Goal: Task Accomplishment & Management: Complete application form

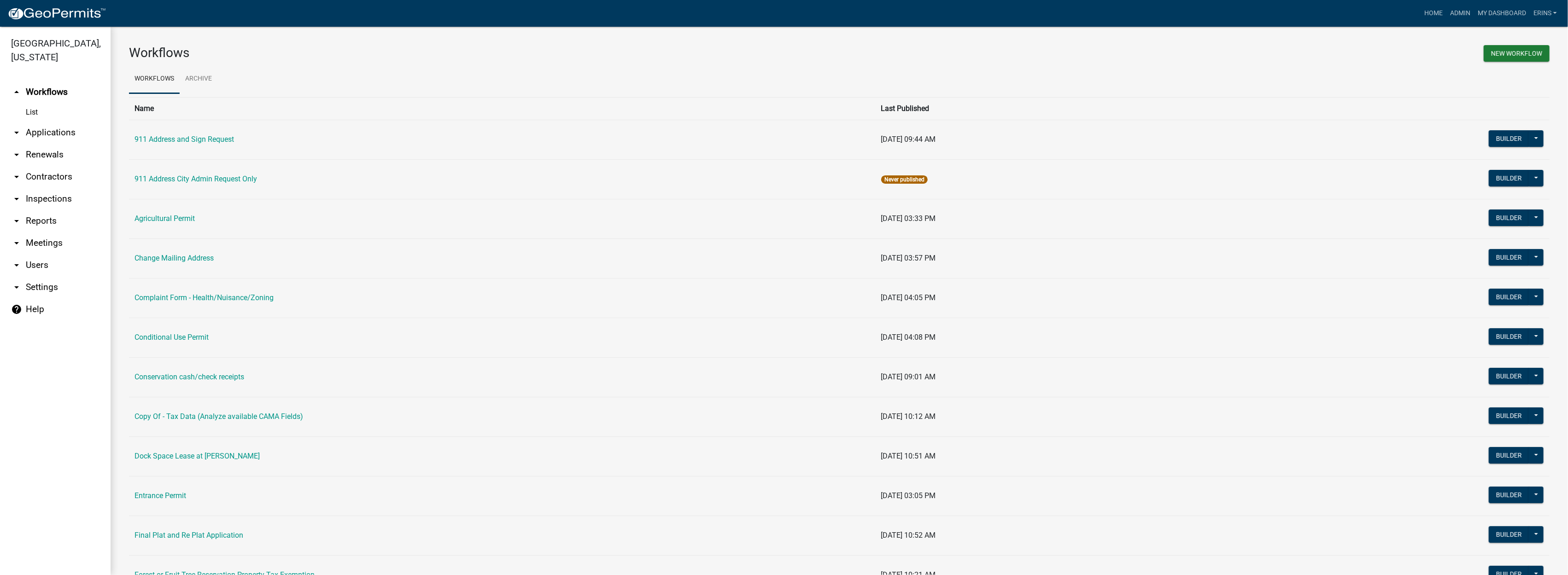
click at [52, 121] on link "arrow_drop_down Applications" at bounding box center [55, 132] width 110 height 22
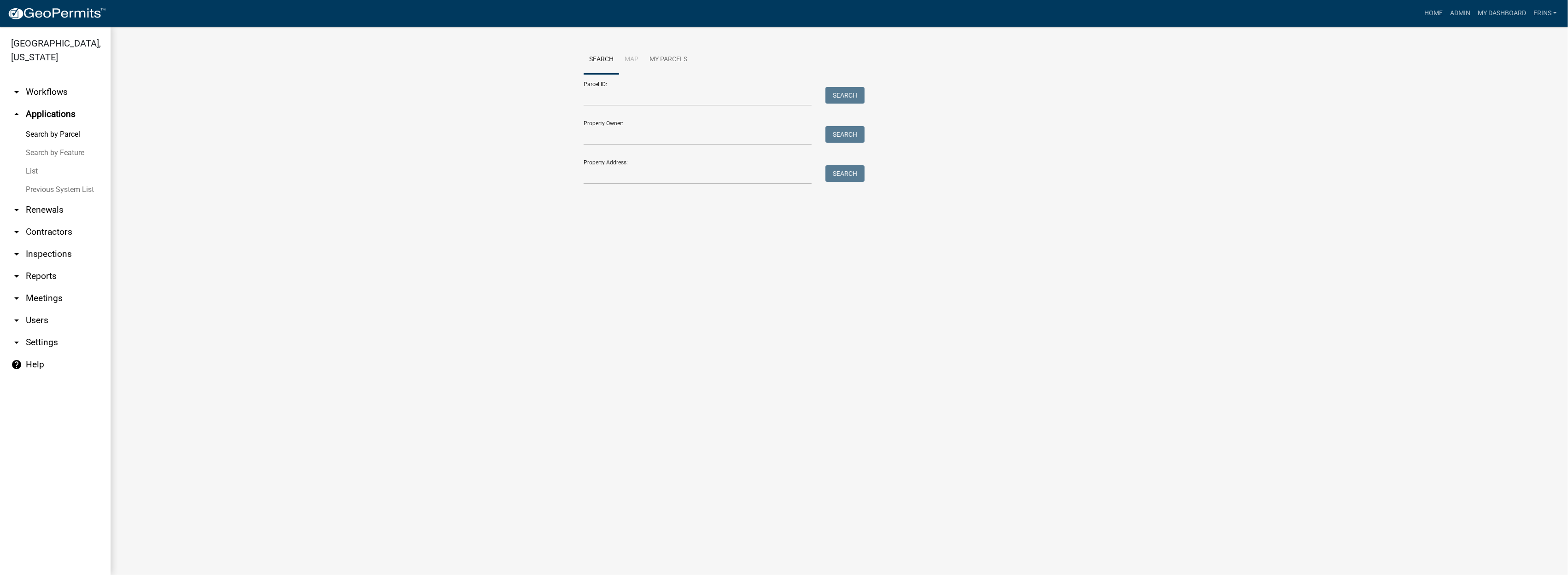
click at [33, 162] on link "List" at bounding box center [55, 171] width 110 height 18
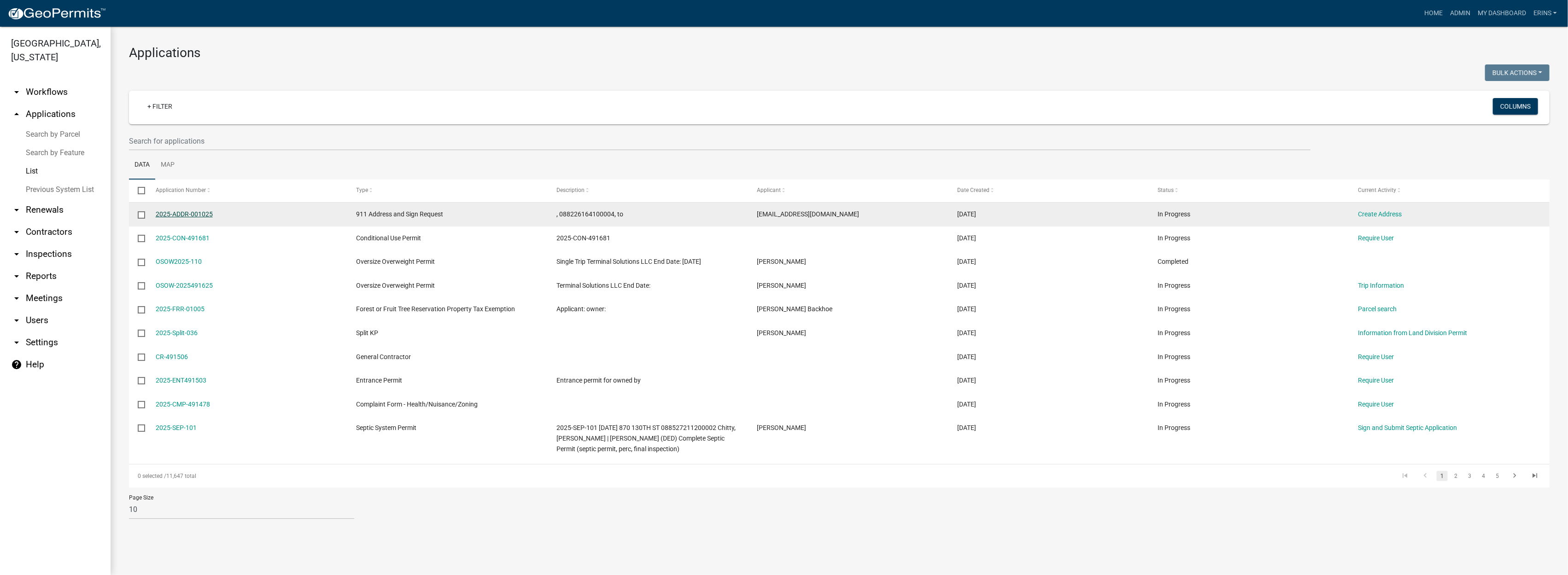
click at [186, 213] on link "2025-ADDR-001025" at bounding box center [184, 214] width 57 height 7
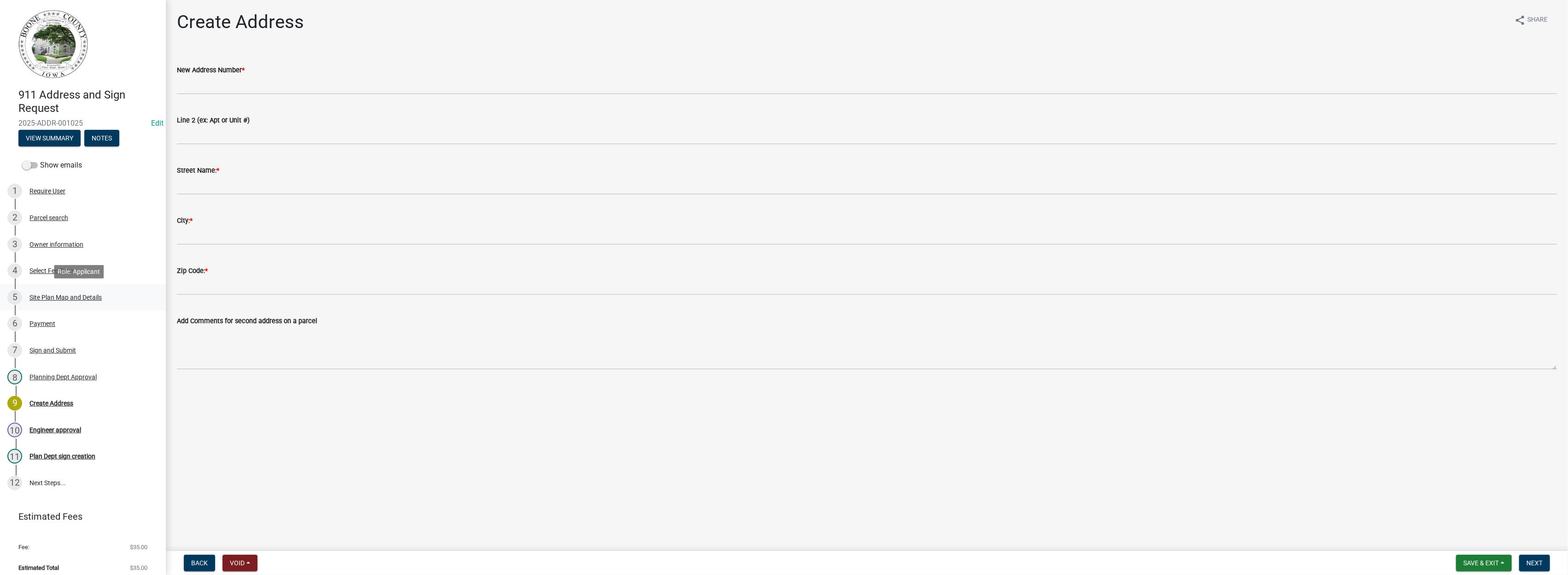
click at [77, 296] on div "Site Plan Map and Details" at bounding box center [65, 298] width 73 height 7
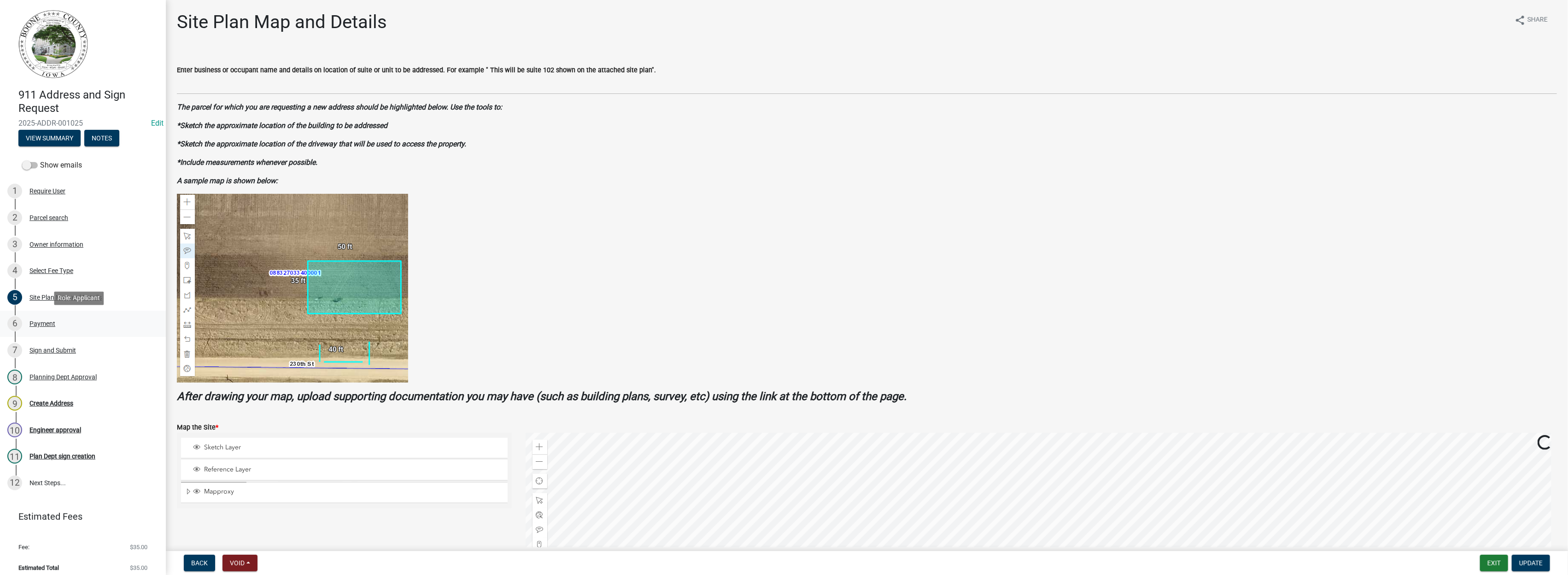
click at [48, 324] on div "Payment" at bounding box center [42, 324] width 26 height 7
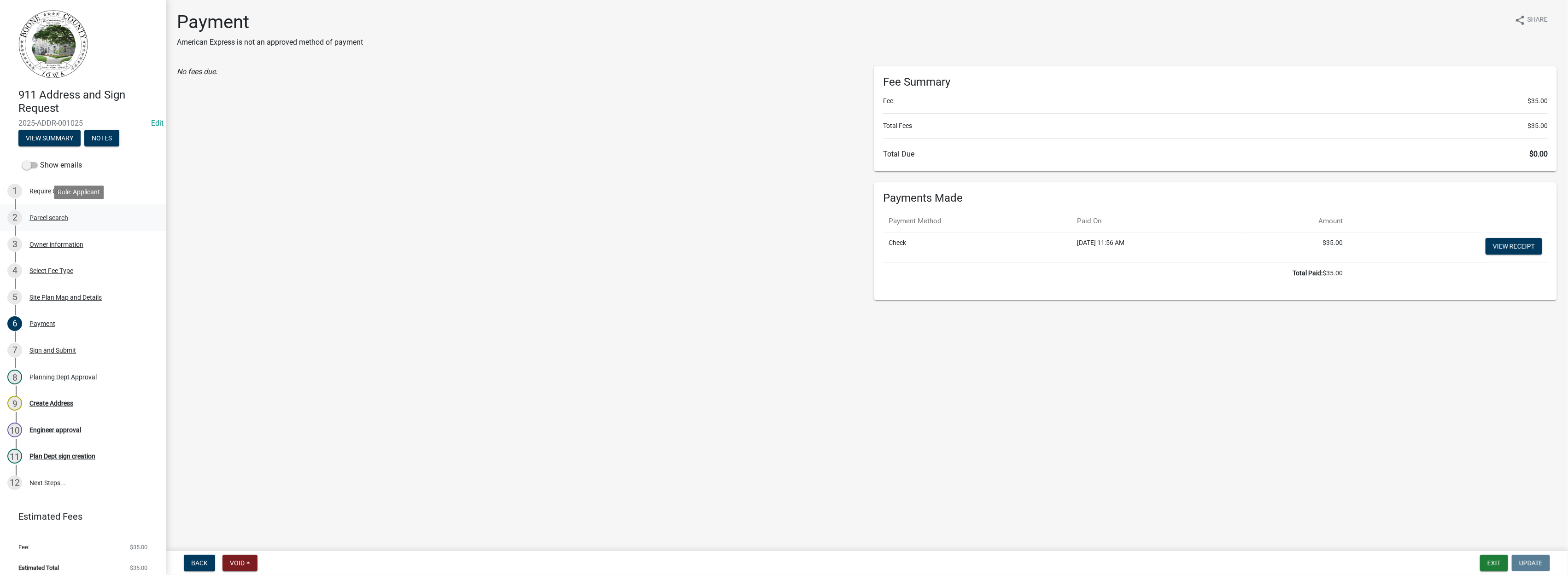
click at [60, 217] on div "Parcel search" at bounding box center [48, 218] width 38 height 7
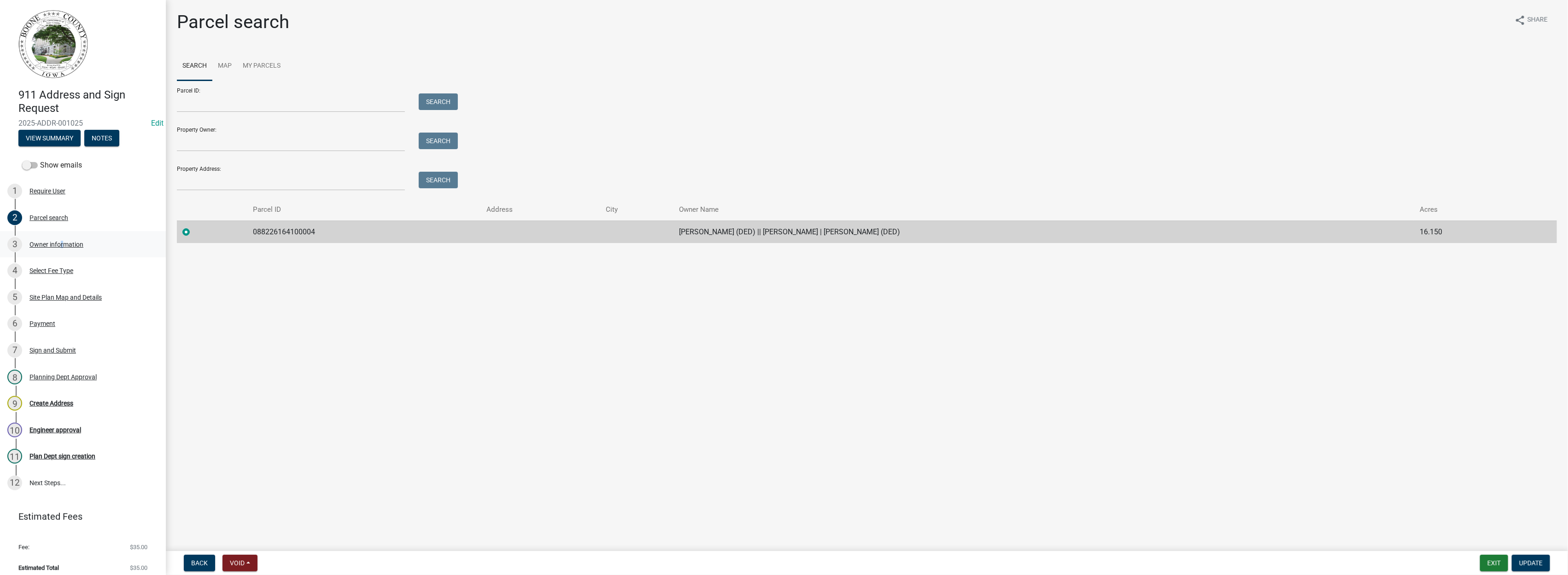
drag, startPoint x: 60, startPoint y: 217, endPoint x: 60, endPoint y: 247, distance: 30.0
click at [60, 247] on div "Owner information" at bounding box center [56, 245] width 54 height 7
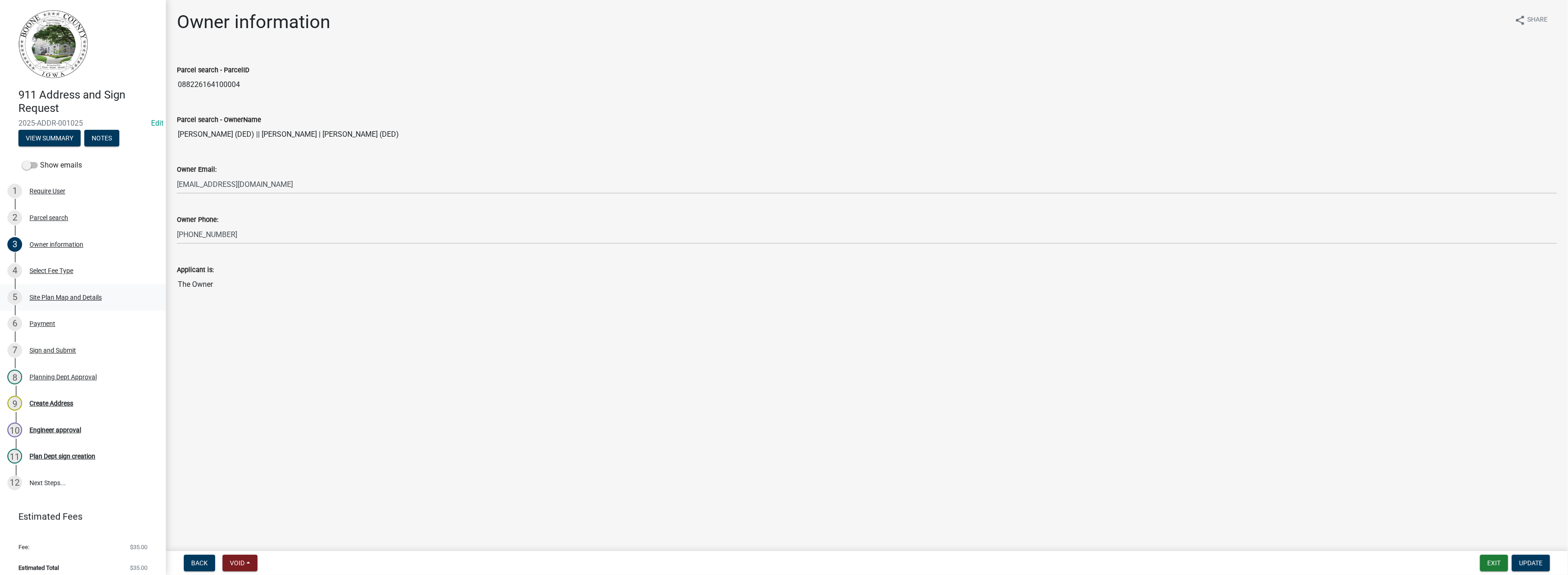
drag, startPoint x: 60, startPoint y: 247, endPoint x: 77, endPoint y: 297, distance: 52.8
click at [66, 298] on div "Site Plan Map and Details" at bounding box center [65, 298] width 73 height 7
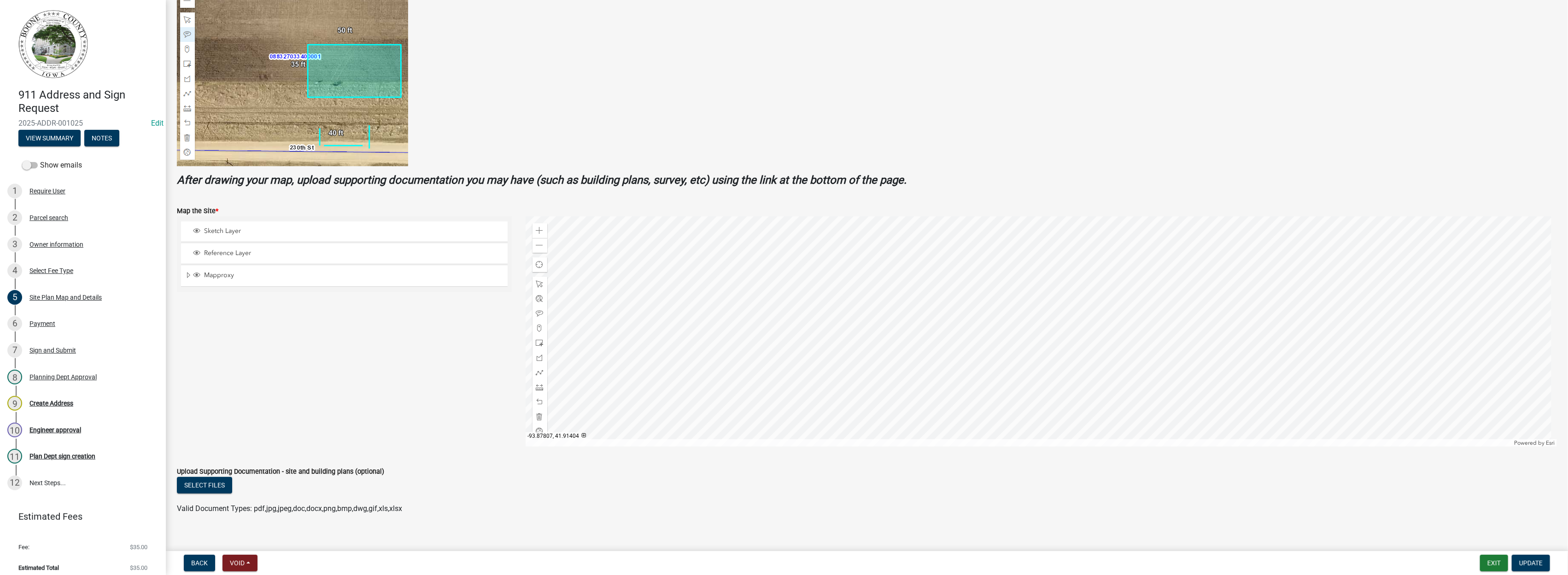
scroll to position [227, 0]
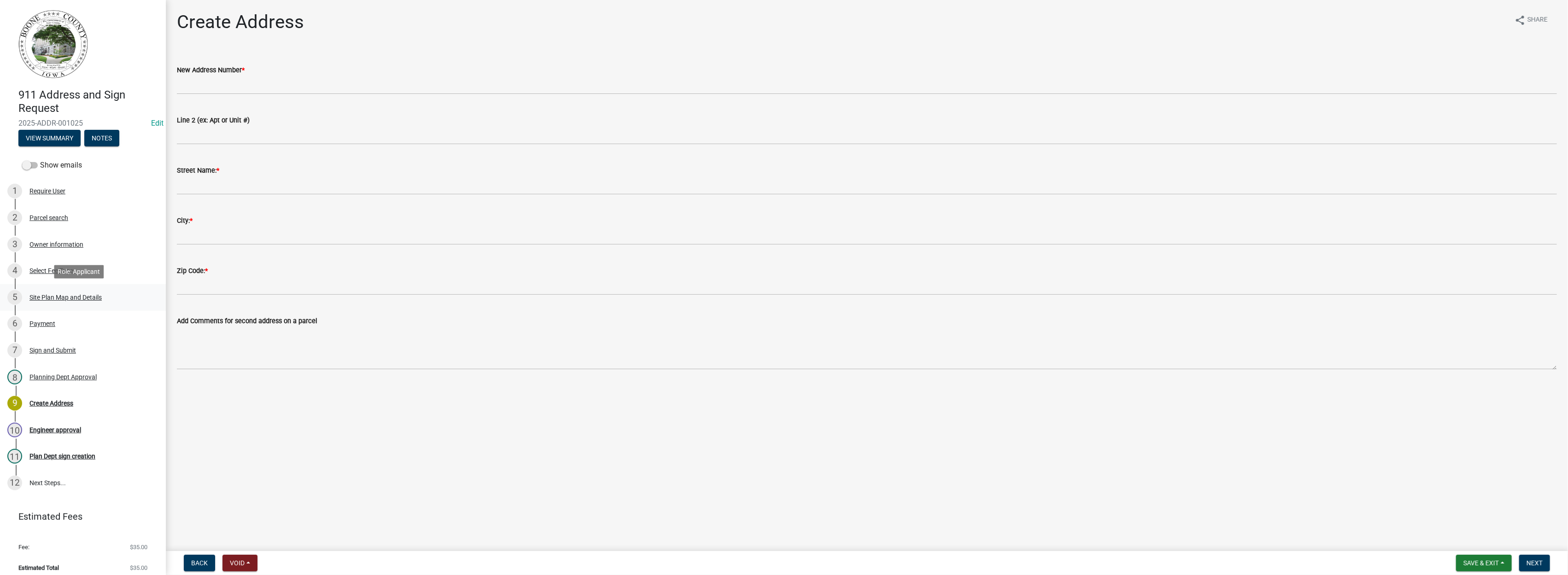
click at [61, 293] on div "5 Site Plan Map and Details" at bounding box center [79, 298] width 144 height 15
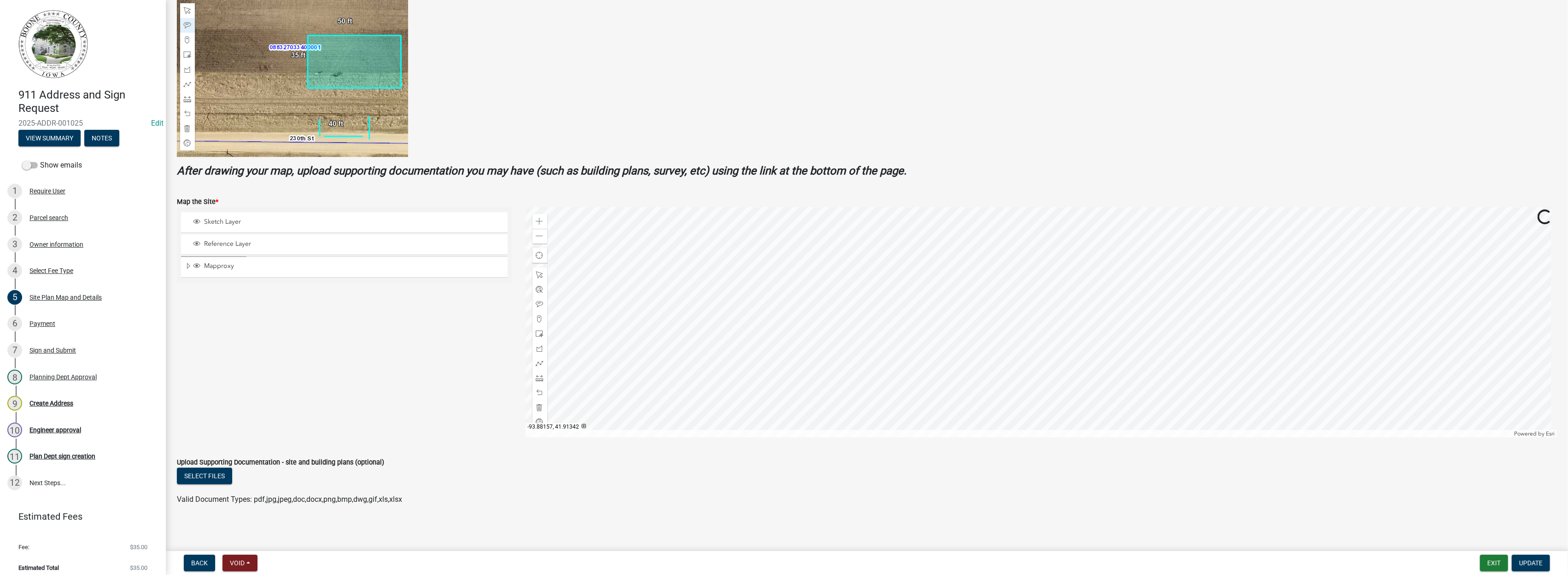
scroll to position [227, 0]
click at [60, 297] on div "Site Plan Map and Details" at bounding box center [65, 298] width 73 height 7
click at [54, 245] on div "Owner information" at bounding box center [56, 245] width 54 height 7
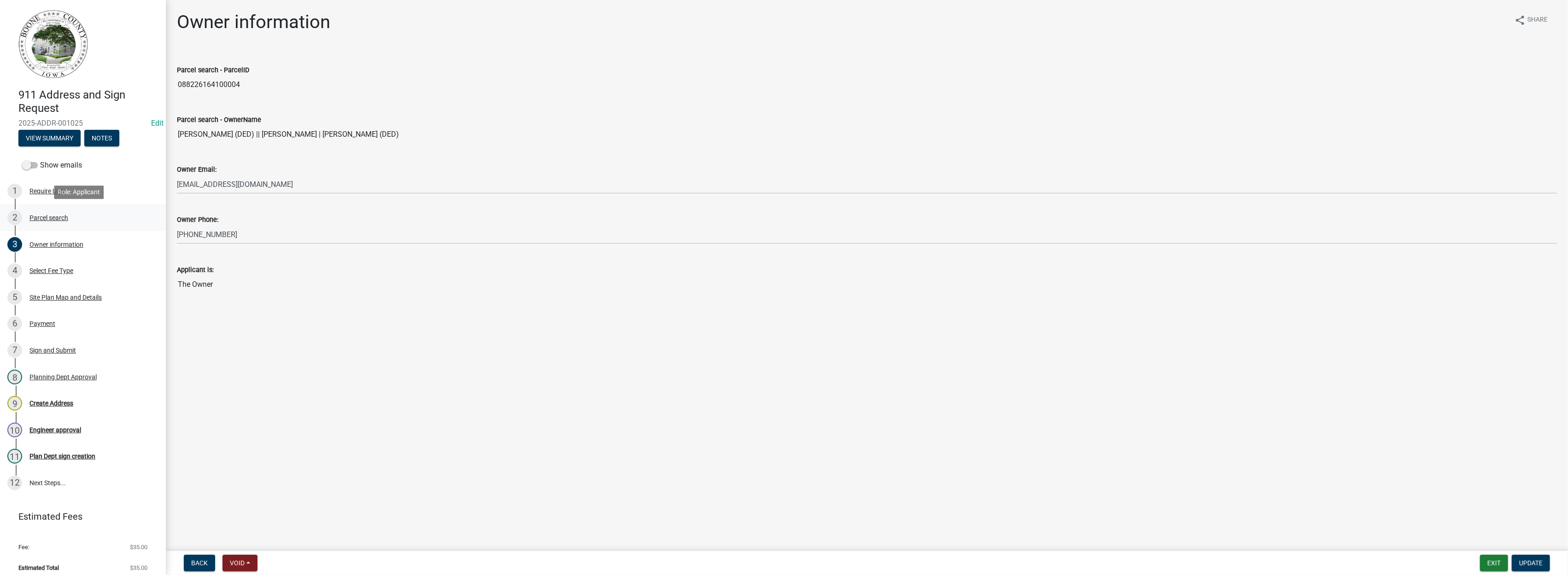
click at [57, 219] on div "Parcel search" at bounding box center [48, 218] width 38 height 7
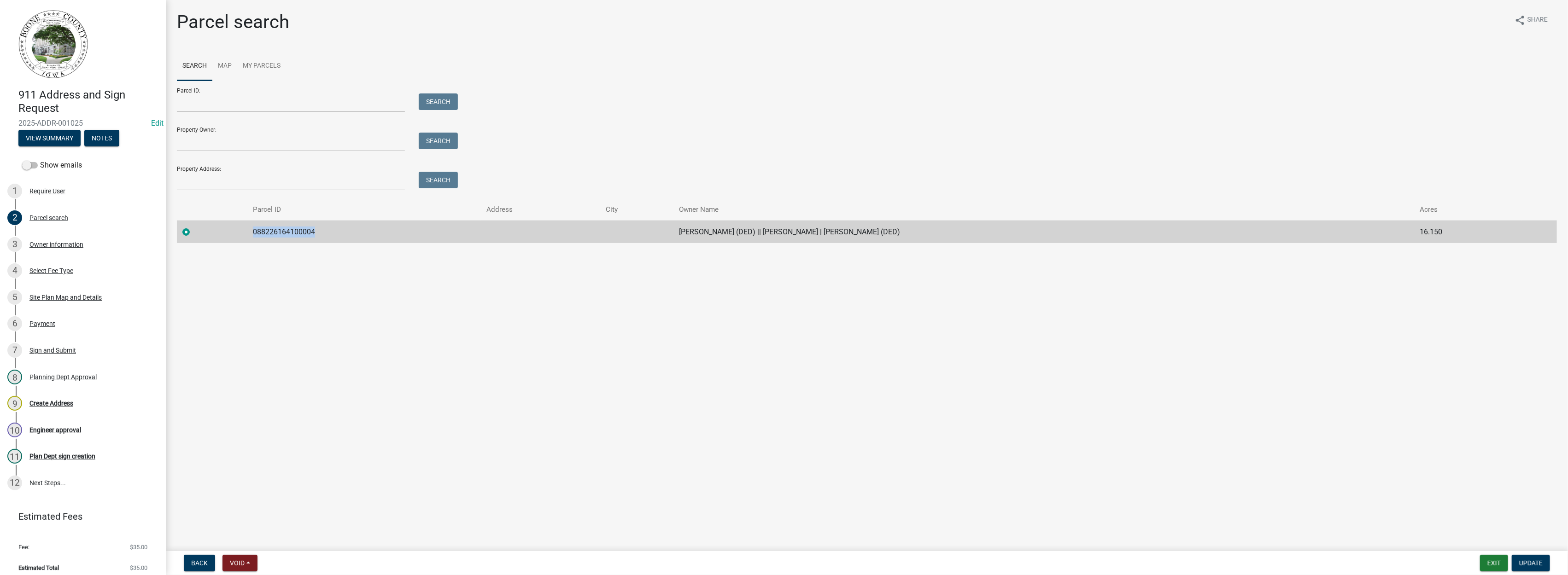
drag, startPoint x: 312, startPoint y: 230, endPoint x: 248, endPoint y: 230, distance: 64.0
click at [248, 230] on td "088226164100004" at bounding box center [364, 232] width 234 height 23
drag, startPoint x: 248, startPoint y: 230, endPoint x: 272, endPoint y: 232, distance: 24.1
copy td "088226164100004"
click at [61, 293] on div "5 Site Plan Map and Details" at bounding box center [79, 298] width 144 height 15
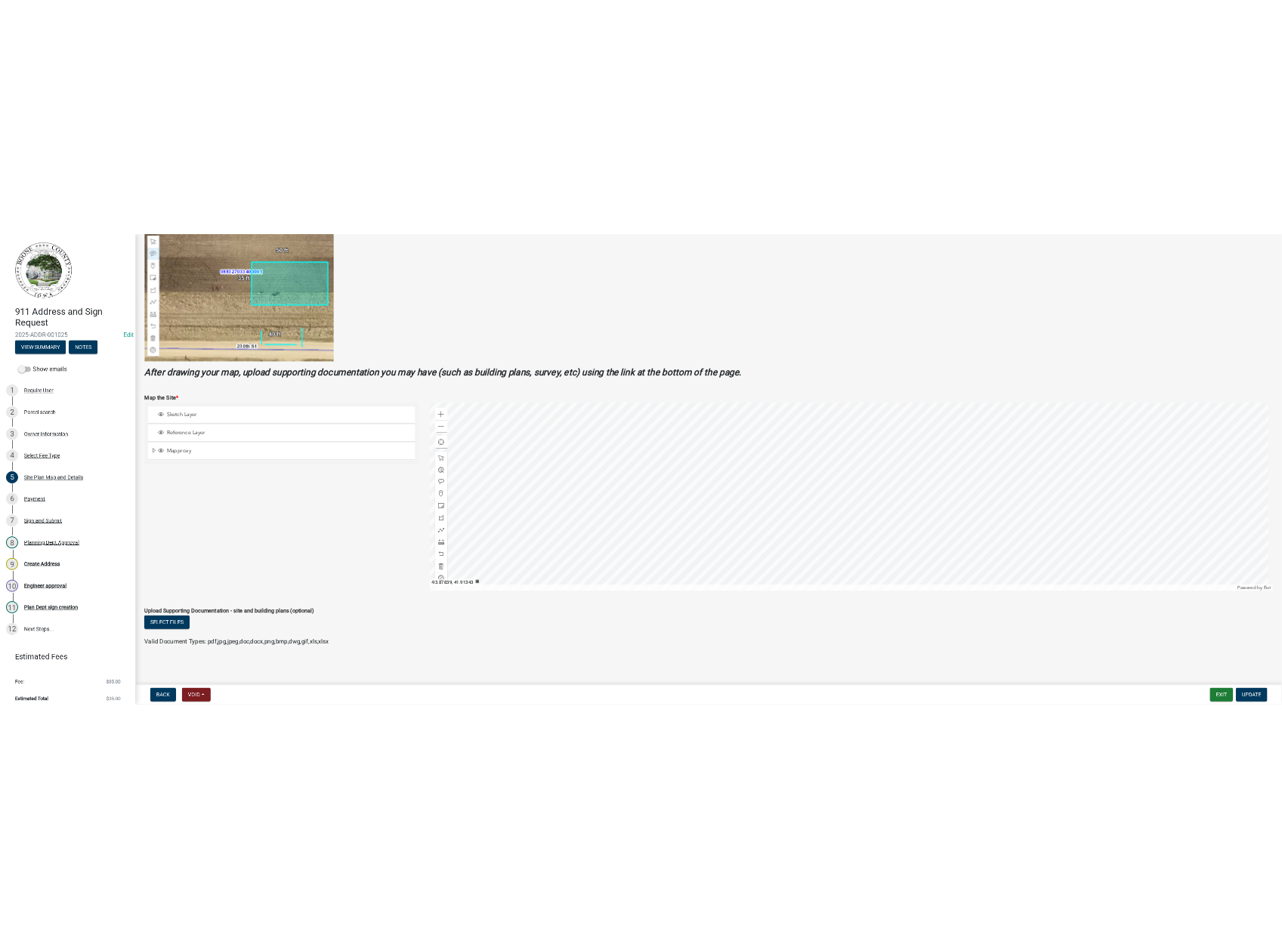
scroll to position [288, 0]
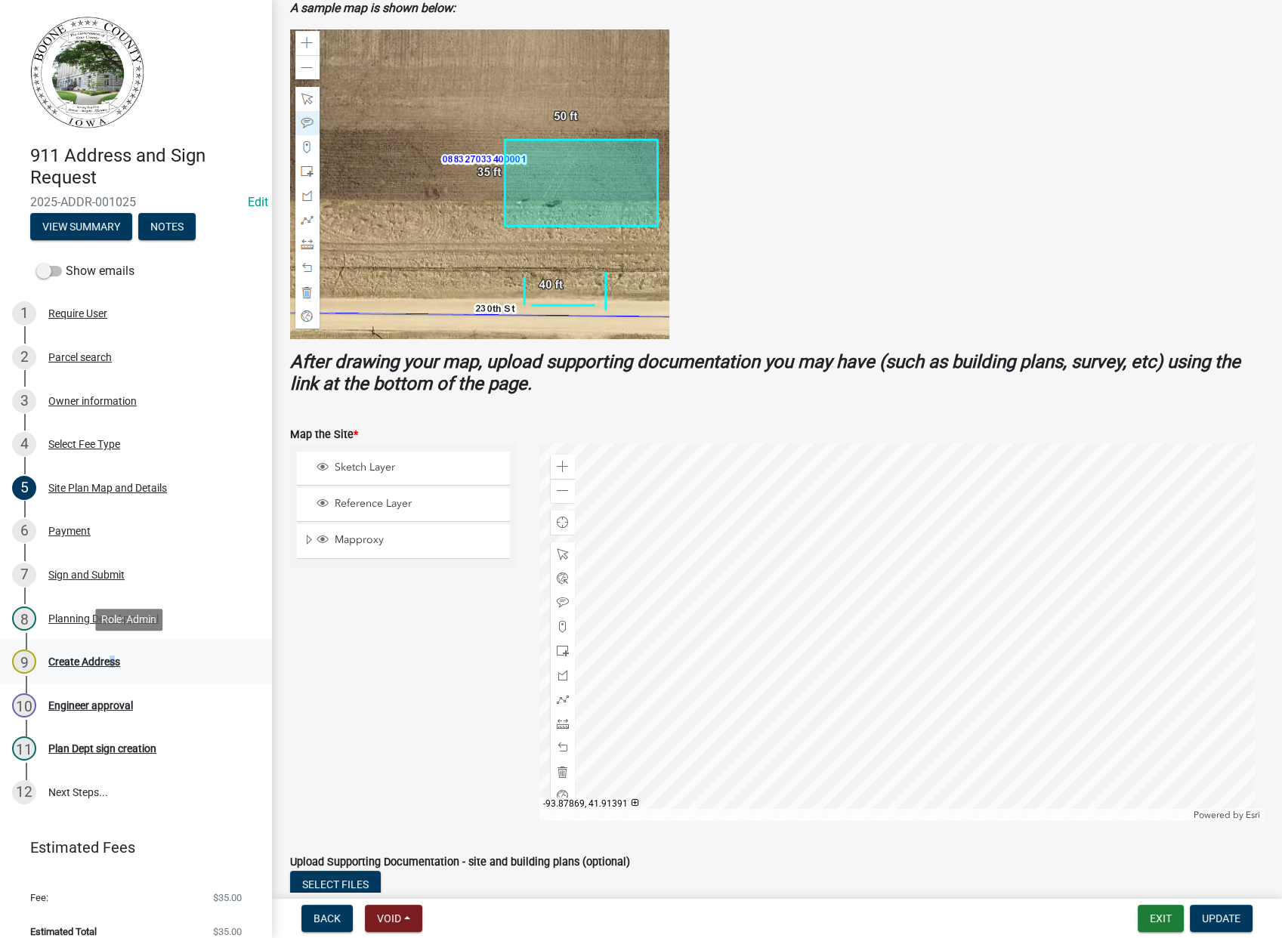
click at [108, 668] on div "9 Create Address" at bounding box center [130, 661] width 236 height 24
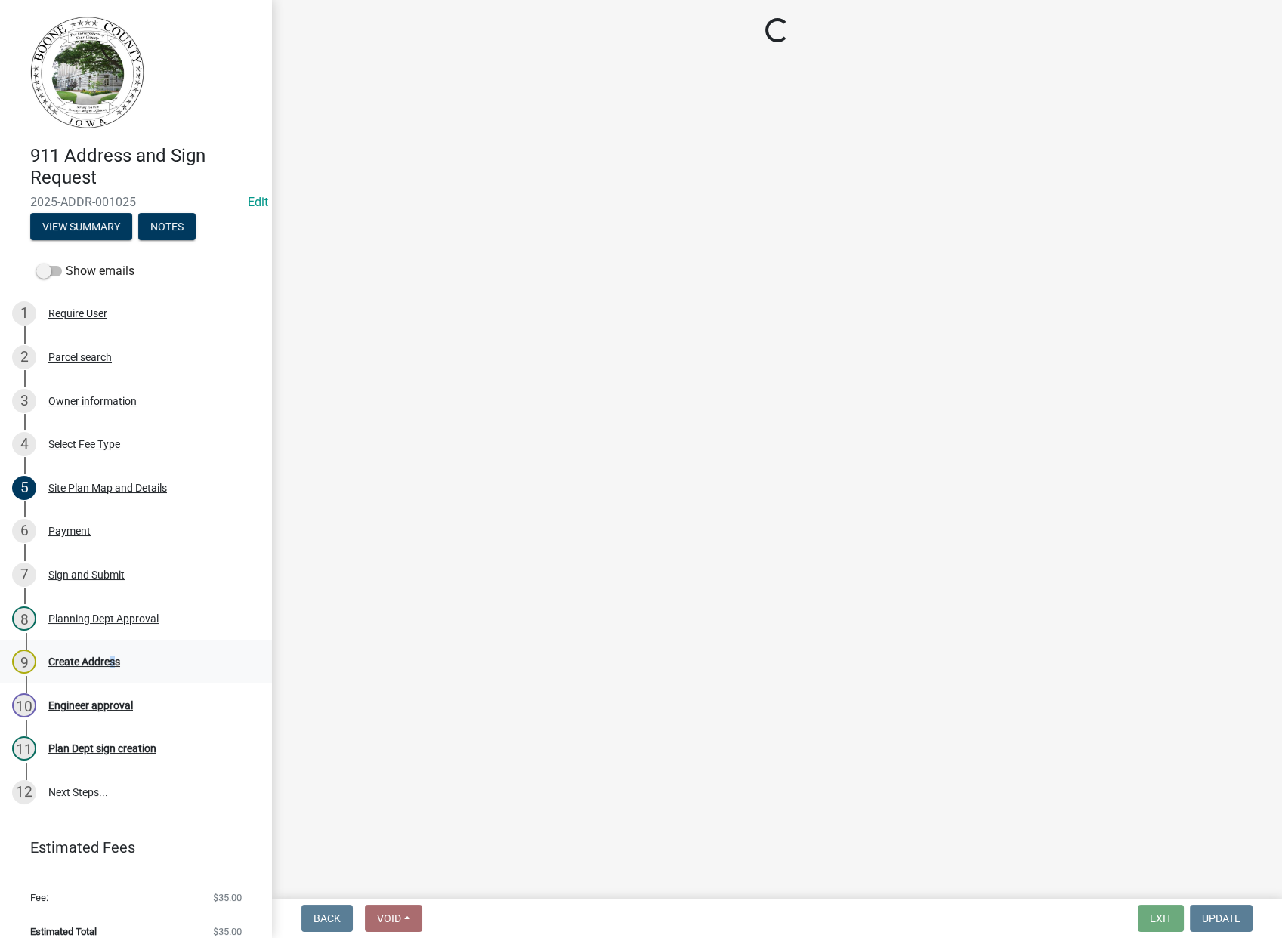
scroll to position [0, 0]
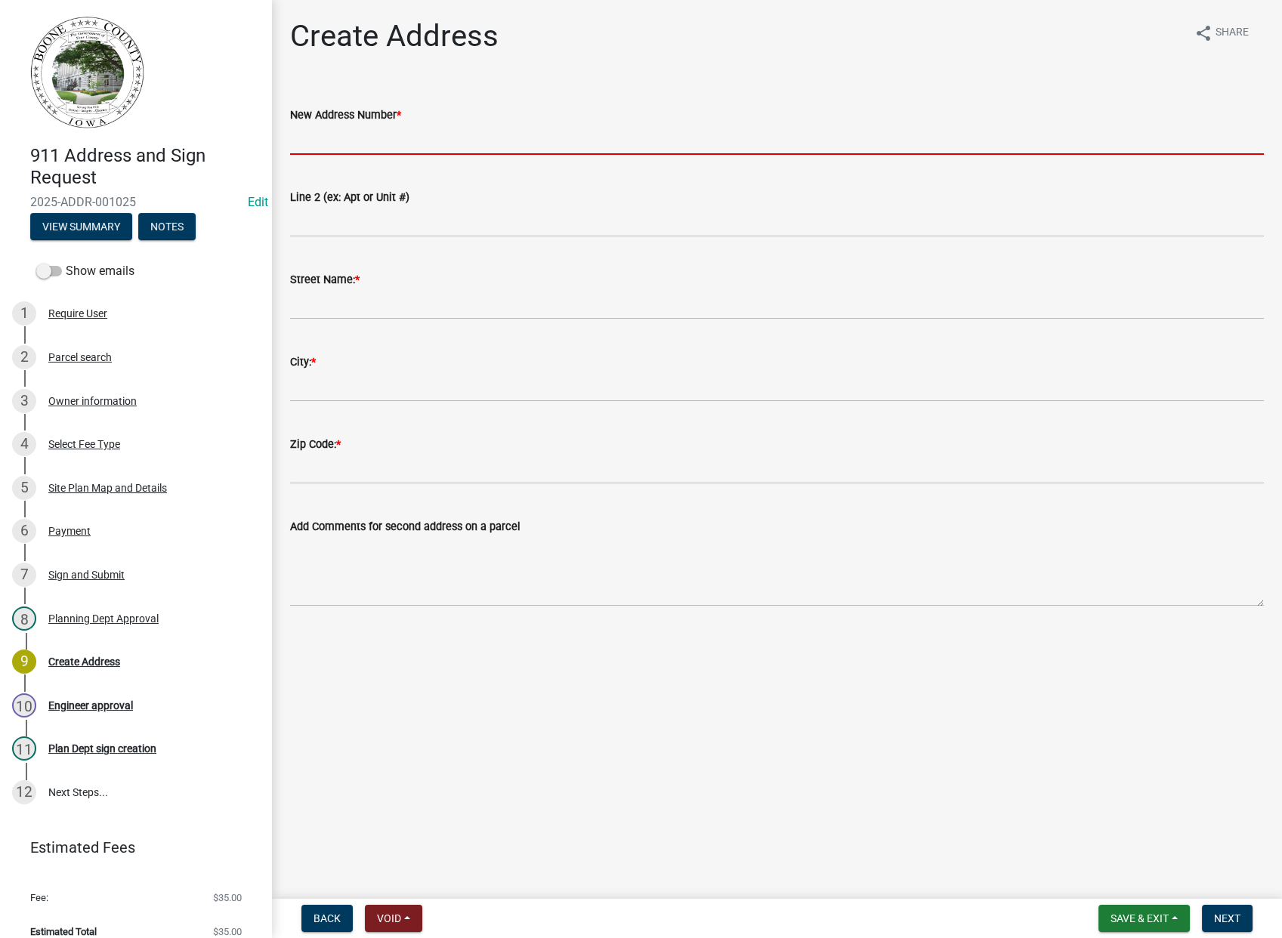
click at [374, 134] on input "New Address Number *" at bounding box center [776, 139] width 973 height 31
type input "2056"
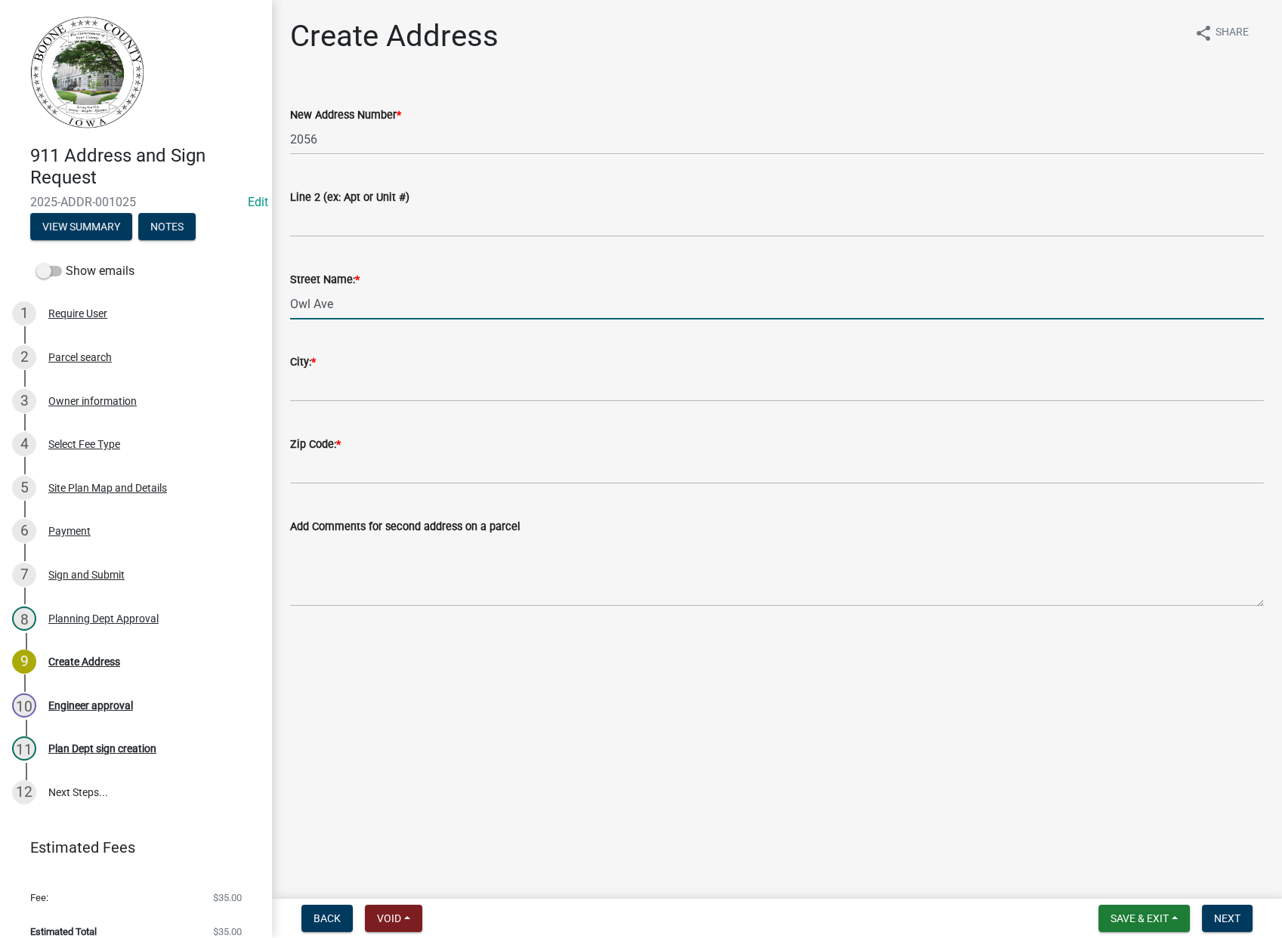
type input "Owl Ave"
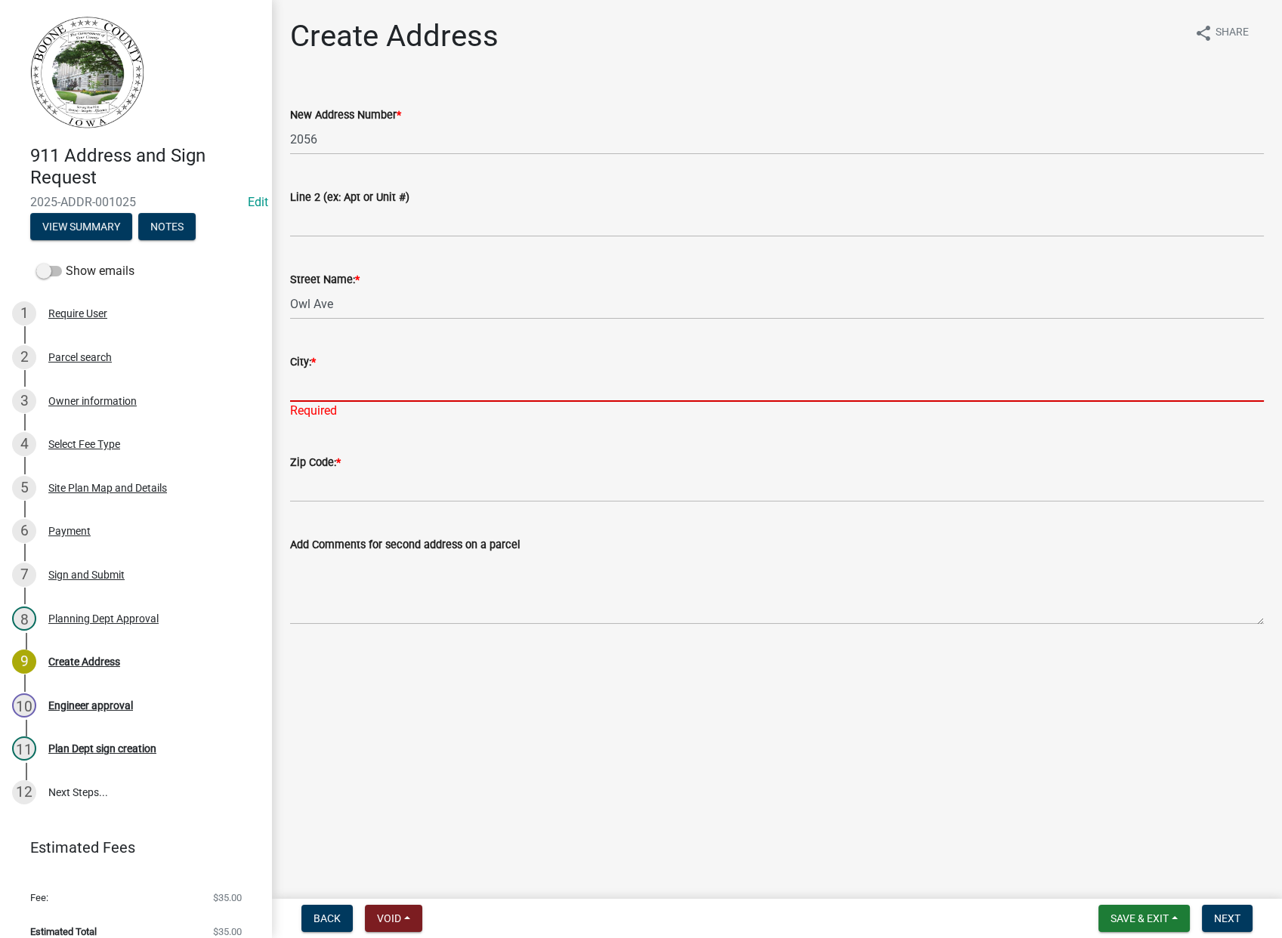
click at [324, 385] on input "City: *" at bounding box center [776, 386] width 973 height 31
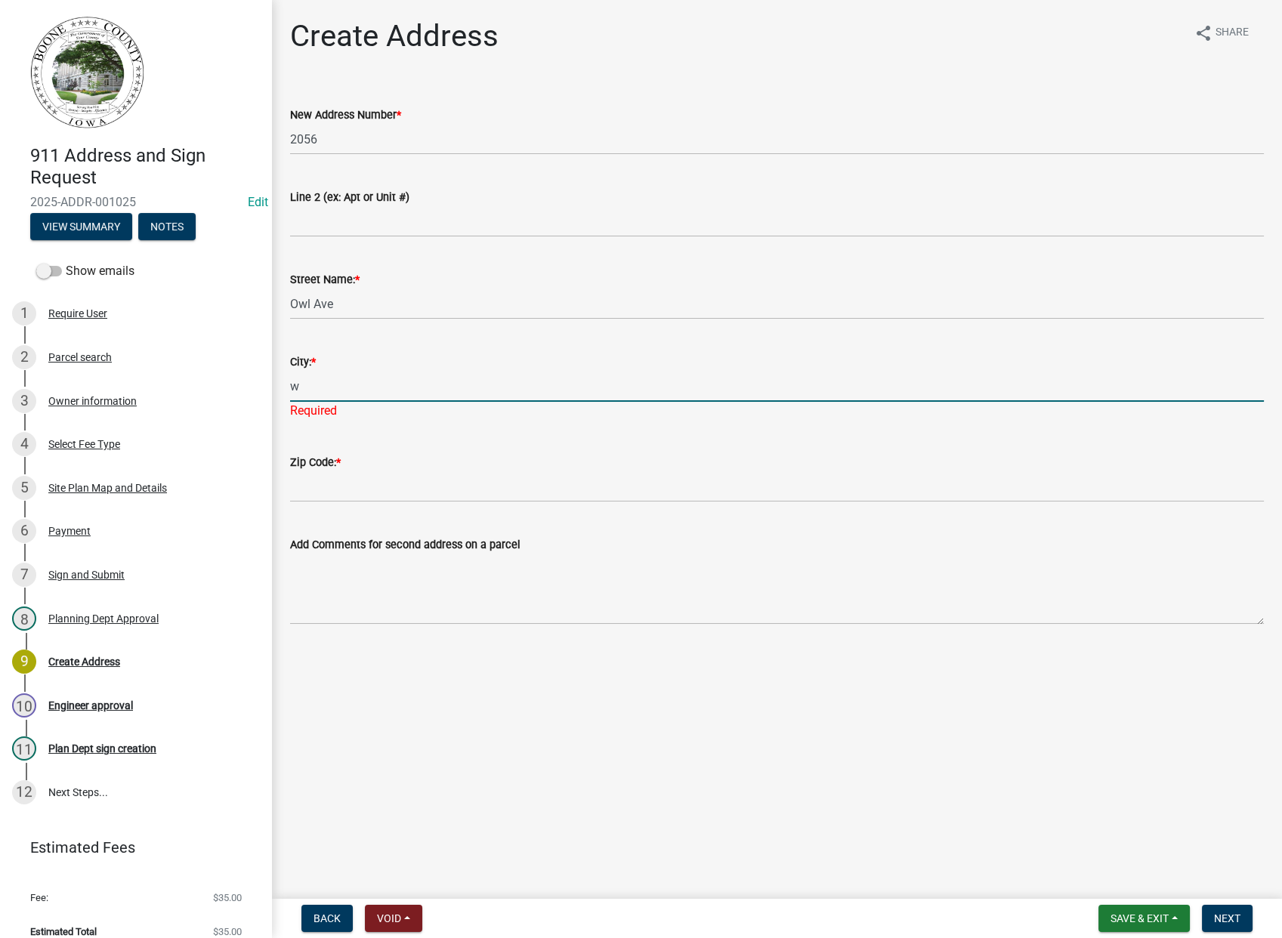
type input "Woodward"
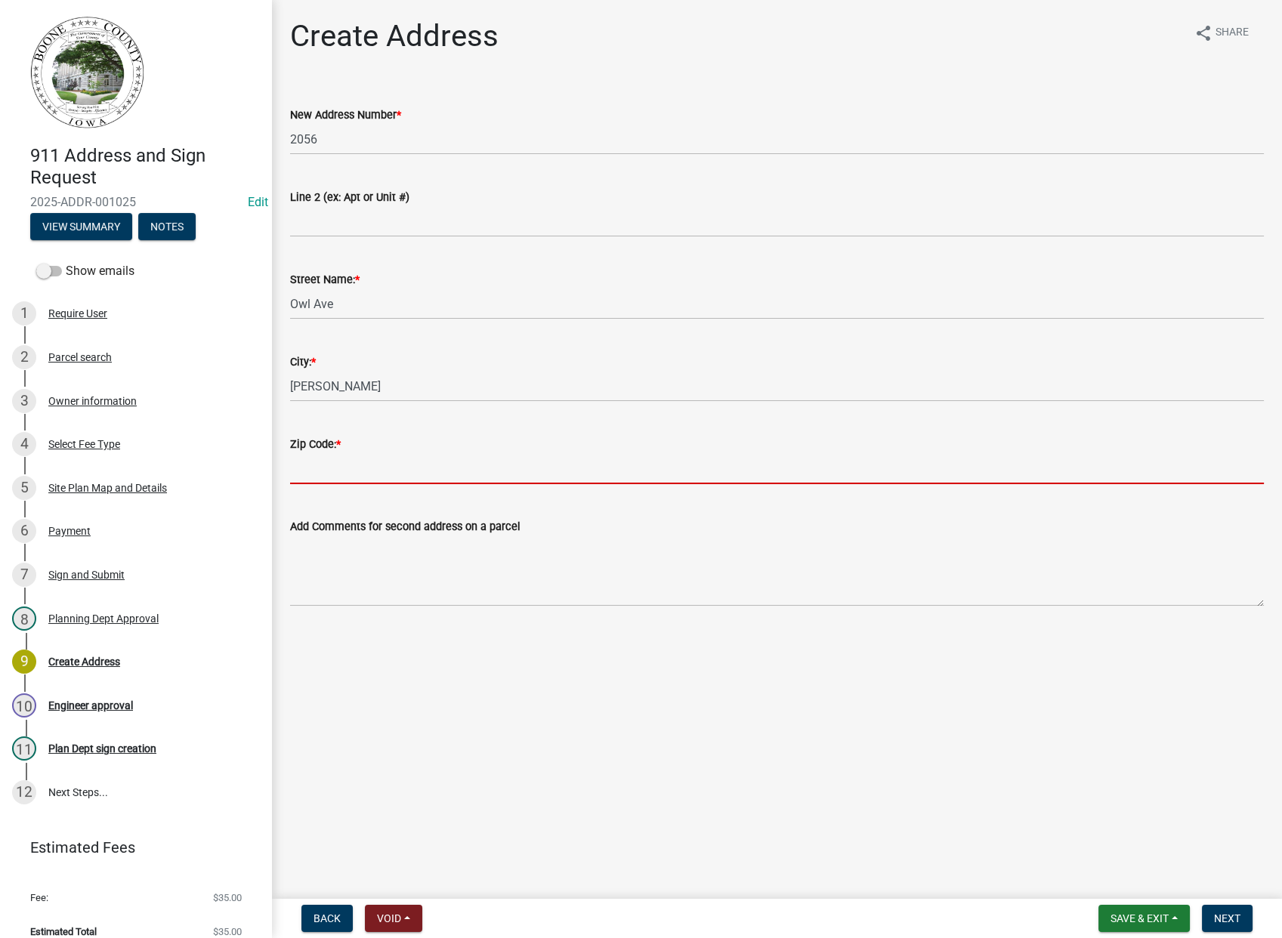
click at [334, 486] on wm-data-entity-input "Zip Code: *" at bounding box center [776, 455] width 973 height 82
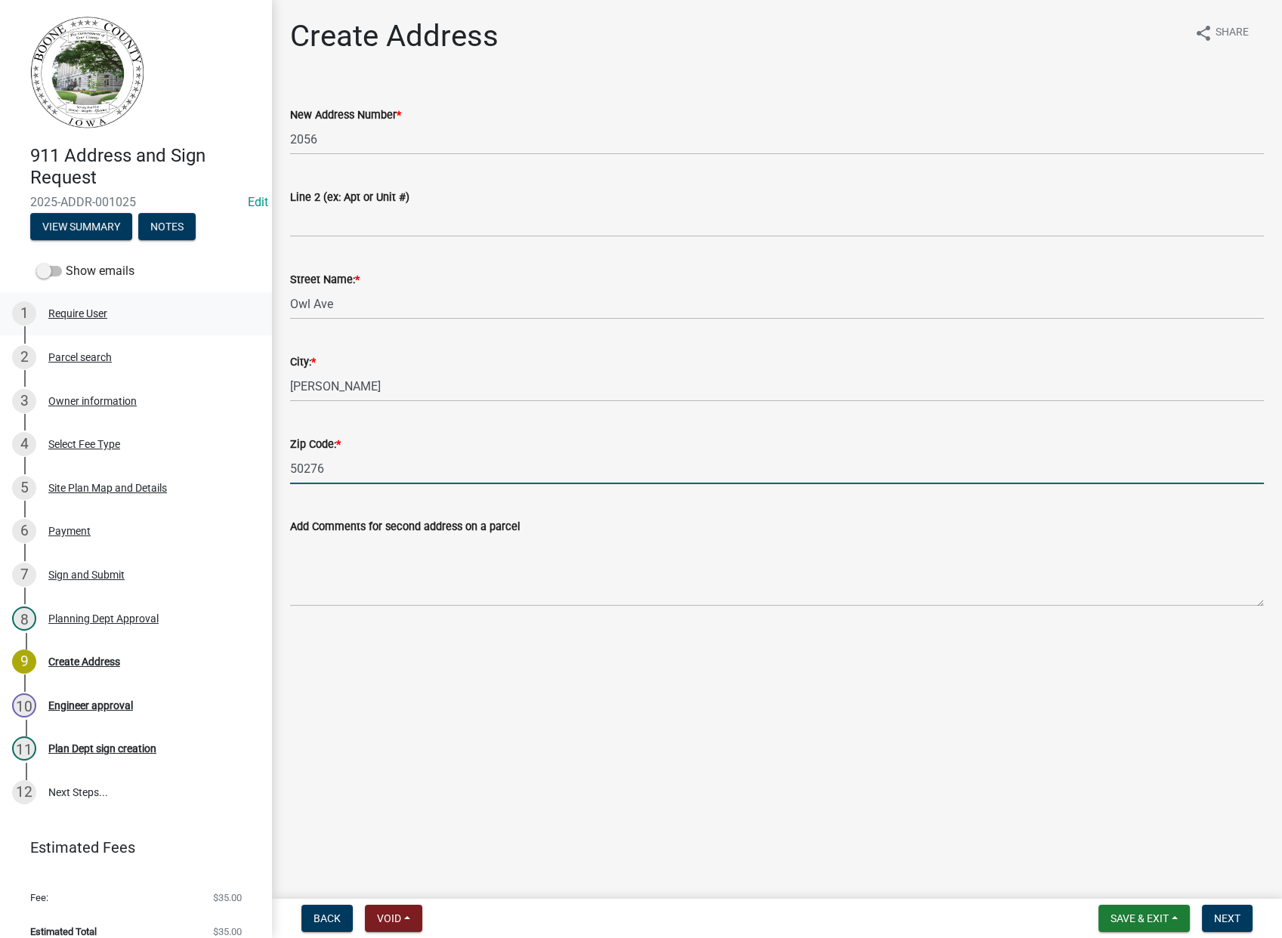
type input "50276"
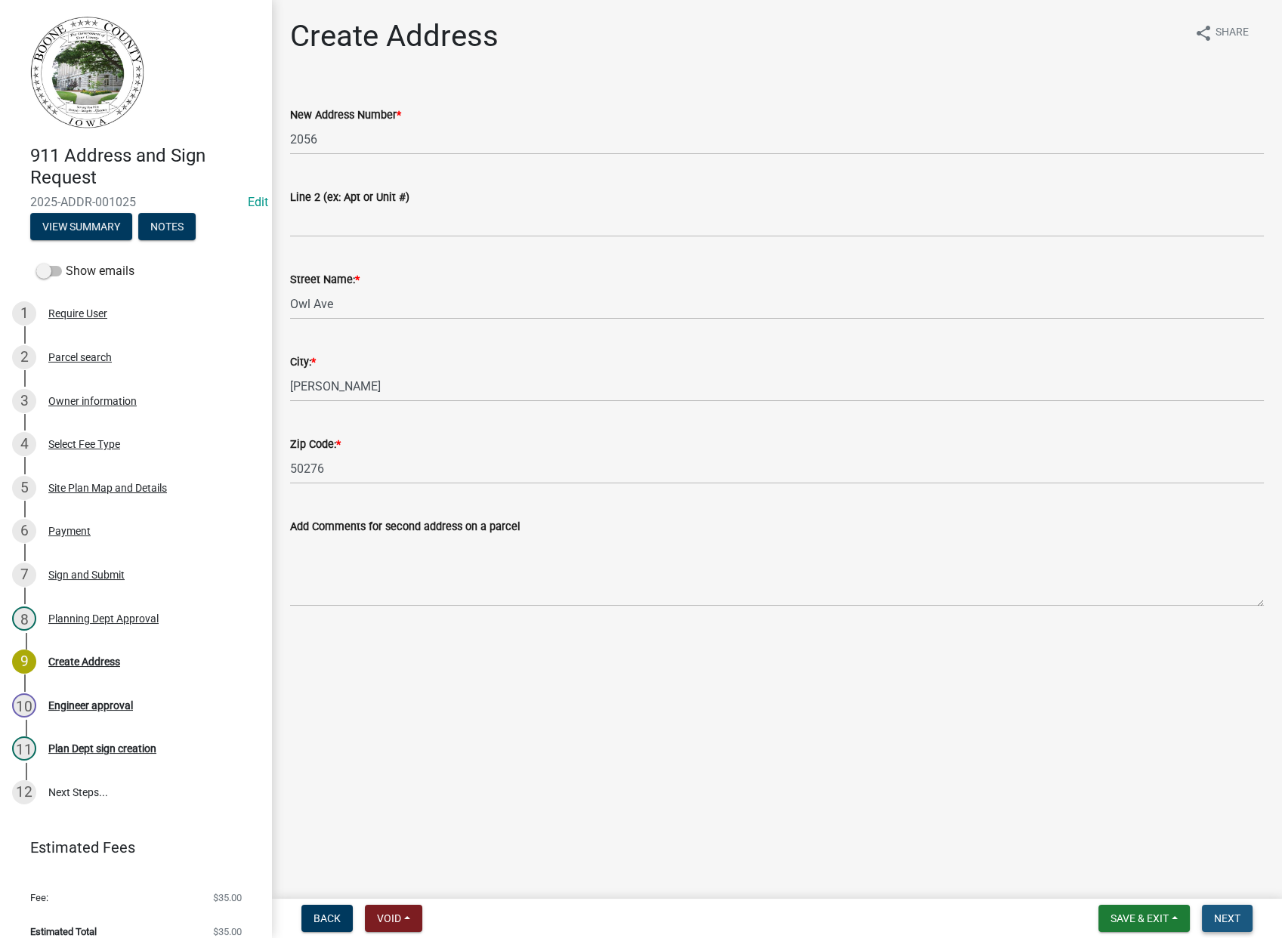
click at [1226, 918] on span "Next" at bounding box center [1227, 918] width 26 height 12
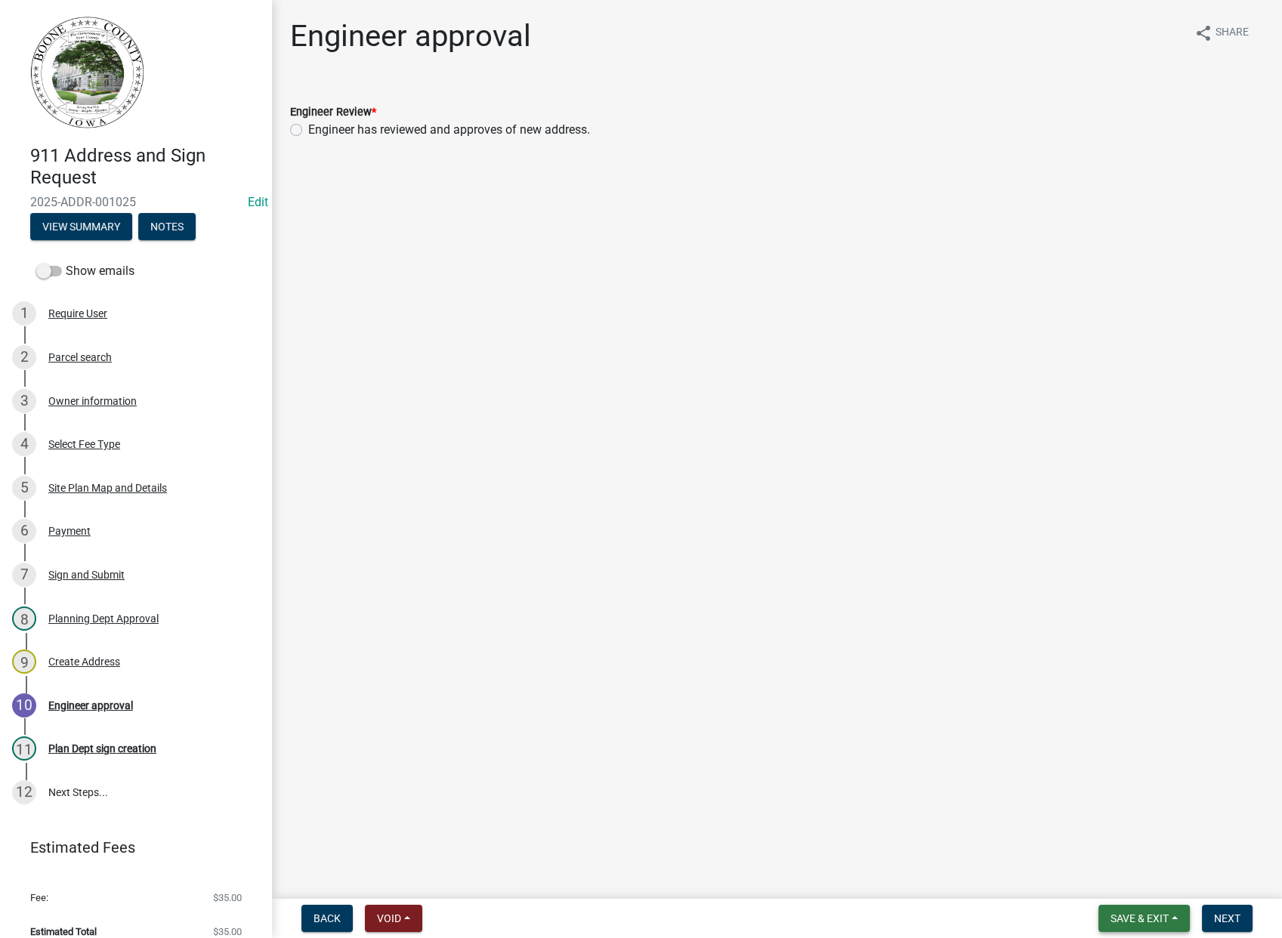
click at [1130, 914] on span "Save & Exit" at bounding box center [1139, 918] width 58 height 12
click at [1128, 876] on button "Save & Exit" at bounding box center [1129, 879] width 121 height 36
